Goal: Task Accomplishment & Management: Complete application form

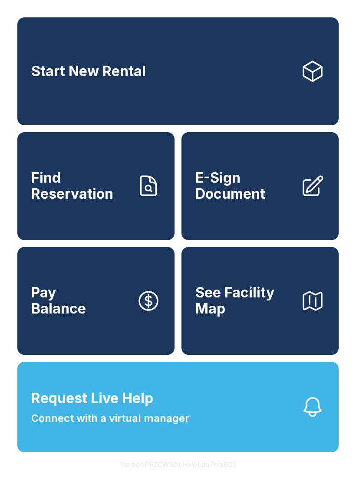
click at [277, 202] on span "E-Sign Document" at bounding box center [245, 186] width 98 height 32
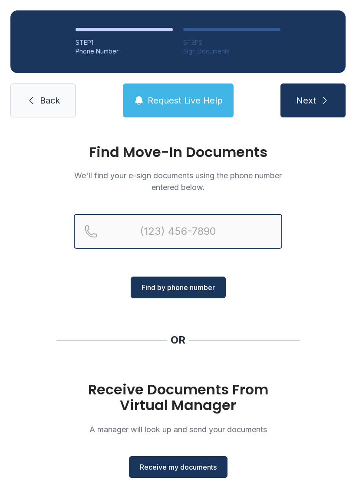
click at [226, 234] on input "Reservation phone number" at bounding box center [178, 231] width 209 height 35
type input "[PHONE_NUMBER]"
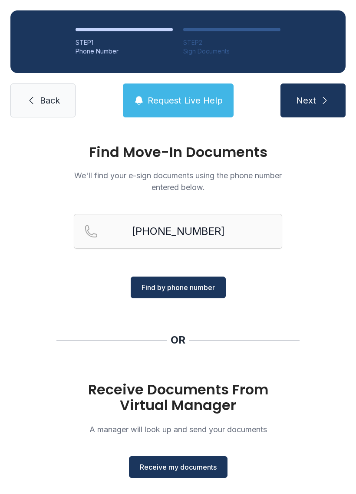
click at [315, 96] on span "Next" at bounding box center [306, 100] width 20 height 12
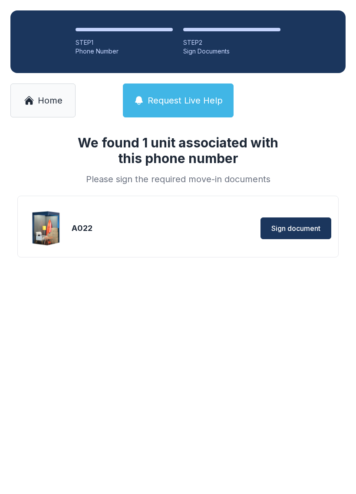
click at [194, 293] on main "We found 1 unit associated with this phone number Please sign the required move…" at bounding box center [178, 311] width 356 height 366
click at [296, 227] on span "Sign document" at bounding box center [296, 228] width 49 height 10
click at [44, 107] on link "Home" at bounding box center [42, 100] width 65 height 34
